Goal: Information Seeking & Learning: Learn about a topic

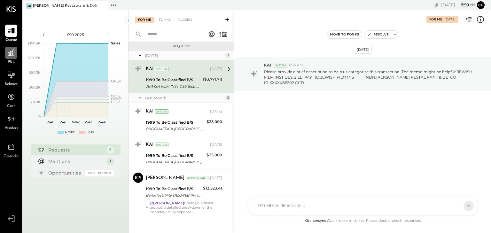
click at [12, 51] on icon at bounding box center [11, 53] width 8 height 8
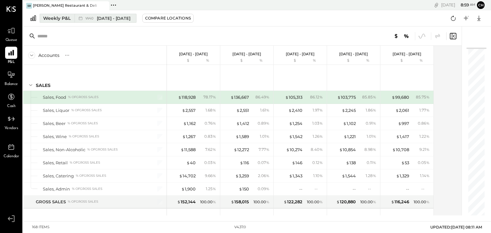
click at [110, 19] on span "[DATE] - [DATE]" at bounding box center [114, 18] width 34 height 6
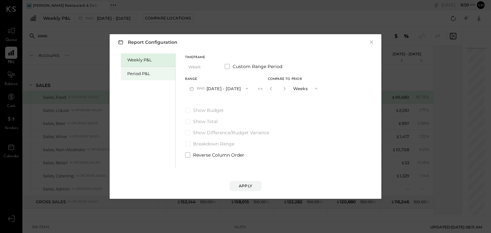
click at [138, 75] on div "Period P&L" at bounding box center [149, 74] width 45 height 6
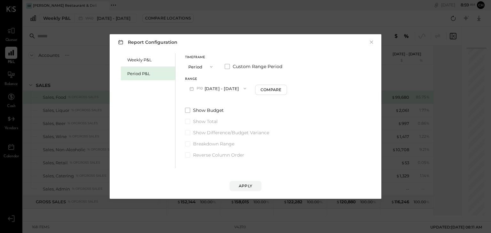
click at [229, 87] on button "P10 [DATE] - [DATE]" at bounding box center [218, 89] width 66 height 12
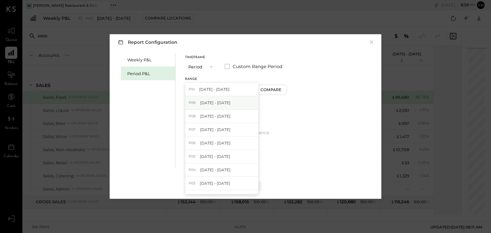
click at [228, 102] on span "[DATE] - [DATE]" at bounding box center [215, 102] width 30 height 5
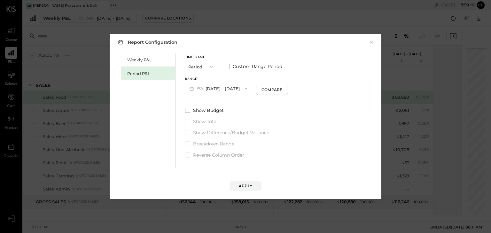
click at [214, 89] on button "P09 [DATE] - [DATE]" at bounding box center [218, 89] width 67 height 12
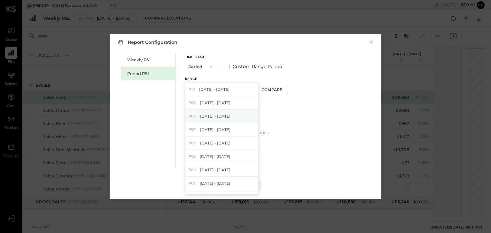
click at [213, 117] on span "[DATE] - [DATE]" at bounding box center [215, 116] width 30 height 5
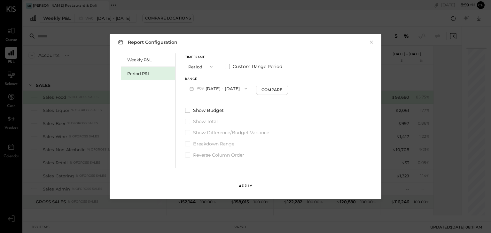
click at [242, 186] on div "Apply" at bounding box center [245, 185] width 13 height 5
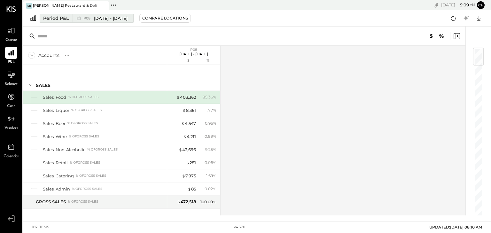
click at [106, 20] on span "[DATE] - [DATE]" at bounding box center [111, 18] width 34 height 6
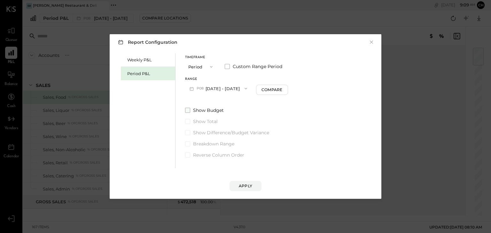
click at [188, 109] on span at bounding box center [187, 110] width 5 height 5
click at [250, 189] on button "Apply" at bounding box center [246, 186] width 32 height 10
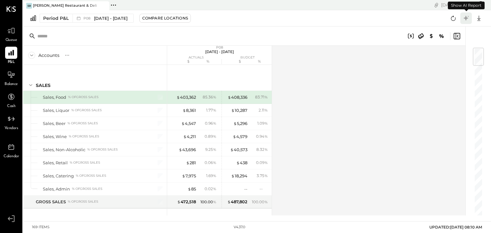
click at [468, 19] on icon at bounding box center [466, 18] width 8 height 8
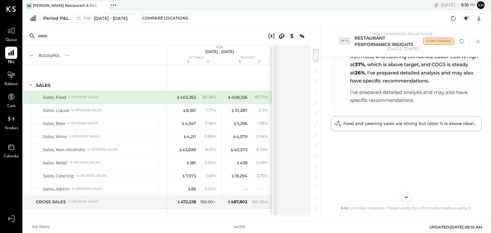
scroll to position [51, 0]
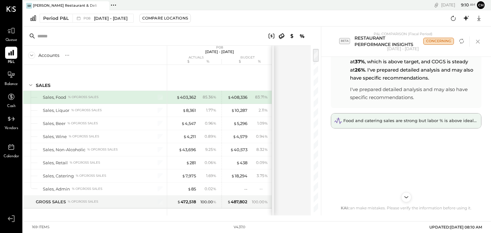
click at [406, 122] on span "Food and catering sales are strong but labor % is above ideal at 37%, signaling…" at bounding box center [456, 120] width 227 height 5
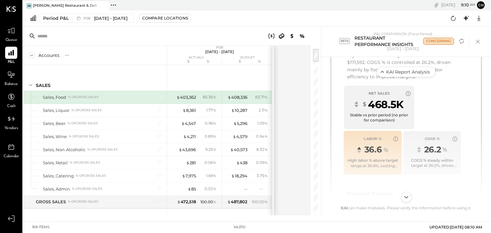
scroll to position [307, 0]
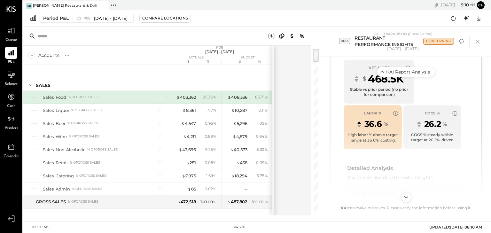
click at [371, 125] on span "36.6" at bounding box center [374, 124] width 18 height 12
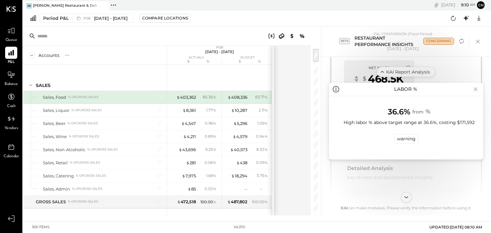
click at [475, 89] on icon at bounding box center [476, 90] width 4 height 4
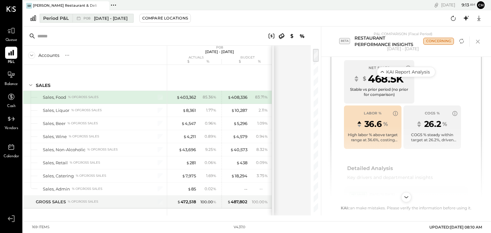
click at [113, 19] on span "[DATE] - [DATE]" at bounding box center [111, 18] width 34 height 6
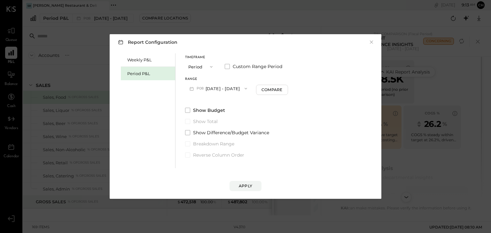
click at [213, 88] on button "P08 [DATE] - [DATE]" at bounding box center [218, 89] width 67 height 12
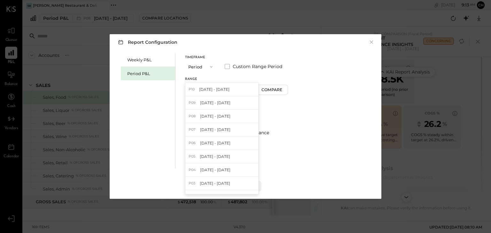
click at [347, 122] on div "Weekly P&L Period P&L Timeframe Period Custom Range Period Range P08 [DATE] - […" at bounding box center [245, 110] width 259 height 116
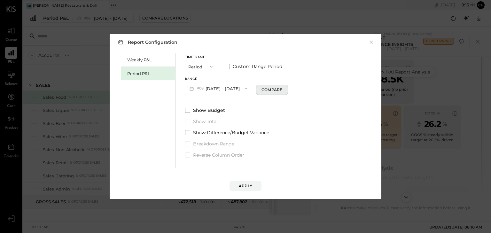
click at [274, 89] on div "Compare" at bounding box center [272, 89] width 21 height 5
click at [244, 184] on div "Apply" at bounding box center [245, 185] width 13 height 5
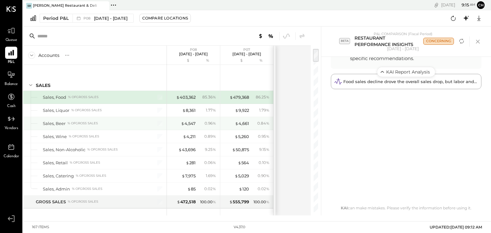
scroll to position [26, 0]
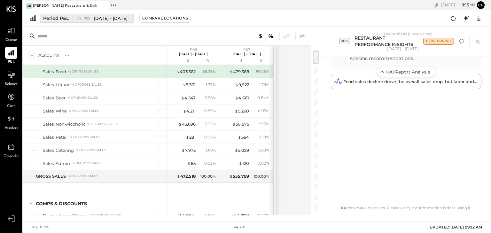
click at [118, 19] on span "[DATE] - [DATE]" at bounding box center [111, 18] width 34 height 6
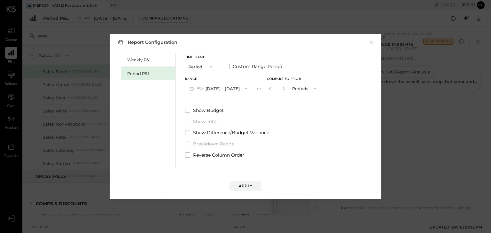
click at [296, 87] on button "Periods" at bounding box center [305, 89] width 32 height 12
click at [297, 101] on span "Years" at bounding box center [299, 100] width 11 height 4
click at [250, 184] on div "Apply" at bounding box center [245, 185] width 13 height 5
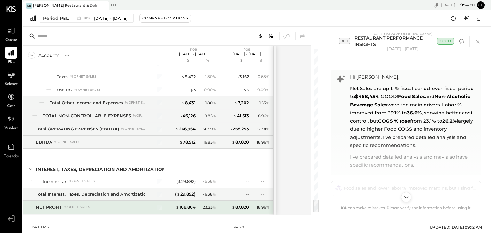
scroll to position [1847, 0]
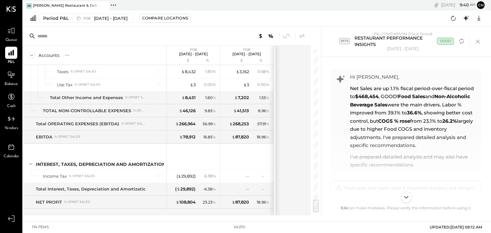
click at [407, 198] on icon "Scroll to bottom" at bounding box center [406, 197] width 9 height 9
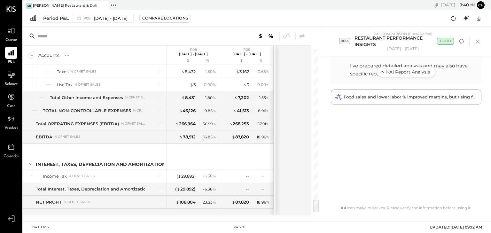
scroll to position [107, 0]
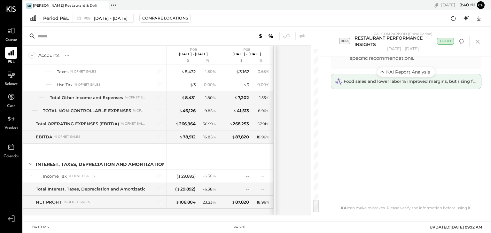
click at [370, 83] on span "Food sales and lower labor % improved margins, but rising food costs need atten…" at bounding box center [435, 81] width 183 height 5
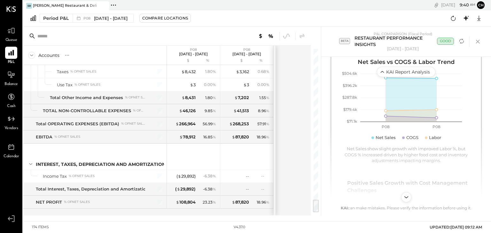
scroll to position [179, 0]
